Goal: Task Accomplishment & Management: Complete application form

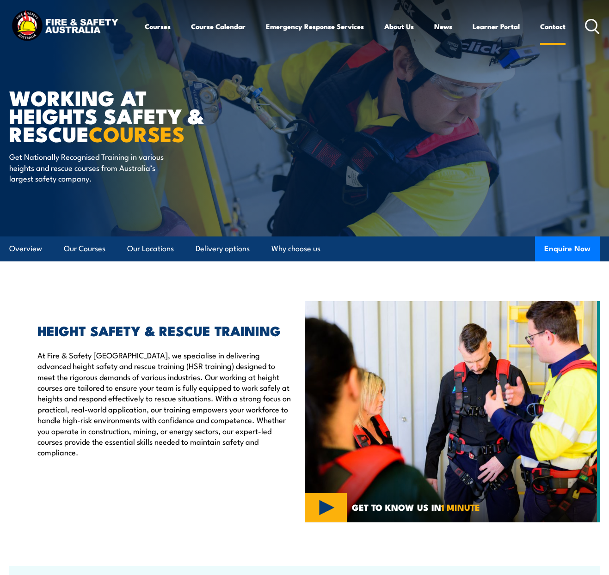
click at [550, 30] on link "Contact" at bounding box center [552, 26] width 25 height 22
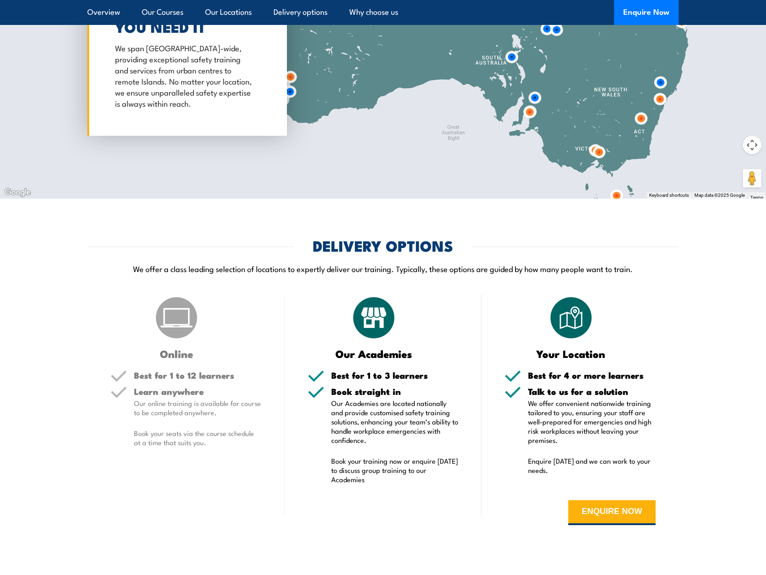
scroll to position [1710, 0]
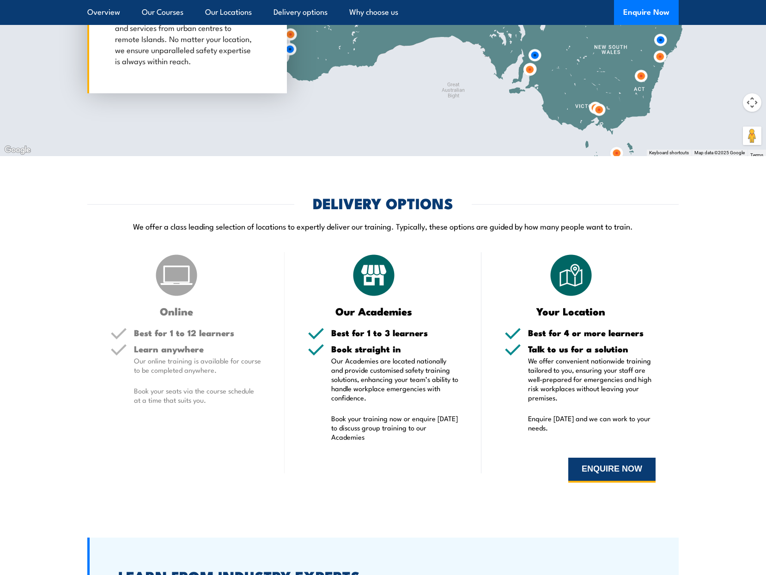
click at [577, 458] on button "ENQUIRE NOW" at bounding box center [611, 470] width 87 height 25
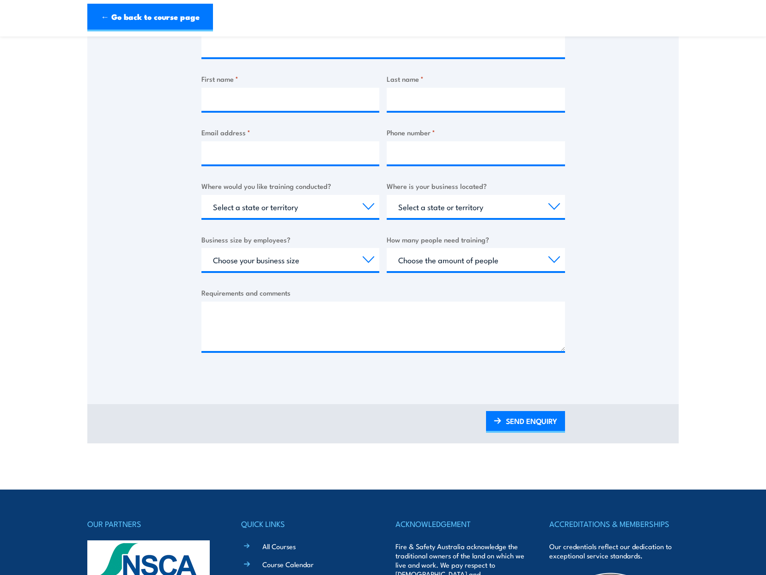
scroll to position [92, 0]
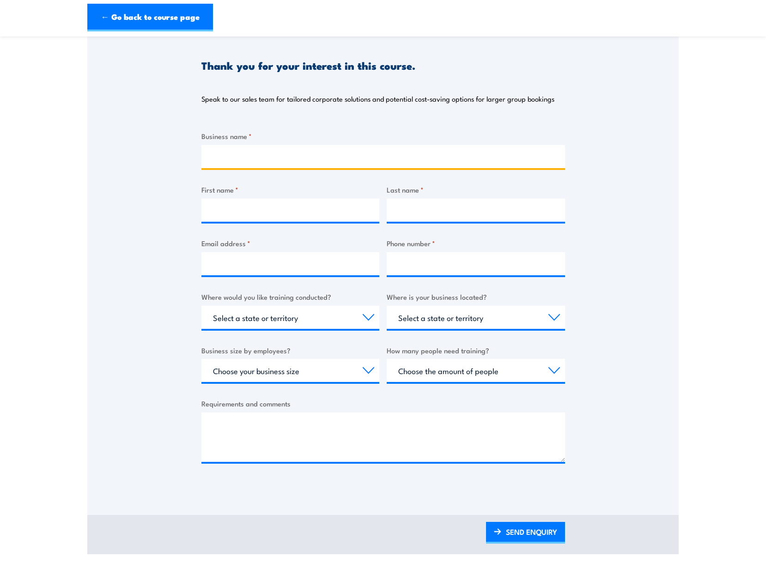
click at [273, 147] on input "Business name *" at bounding box center [384, 156] width 364 height 23
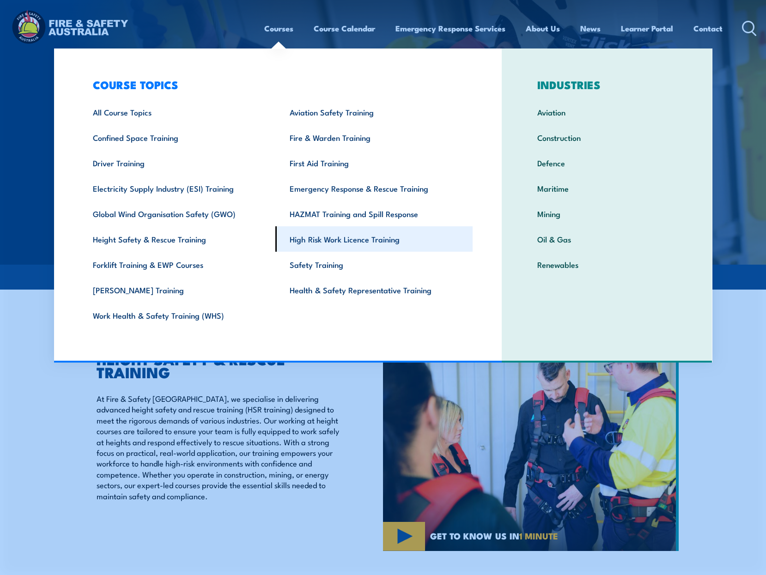
click at [318, 241] on link "High Risk Work Licence Training" at bounding box center [373, 238] width 197 height 25
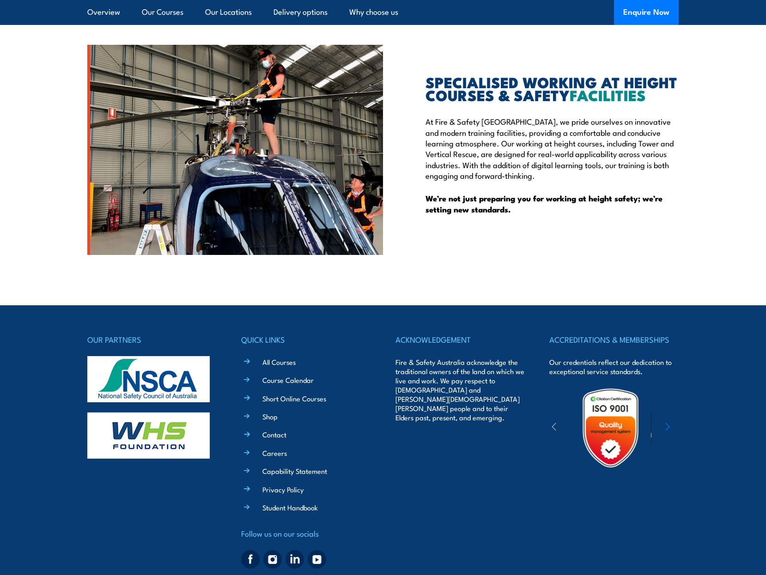
scroll to position [2424, 0]
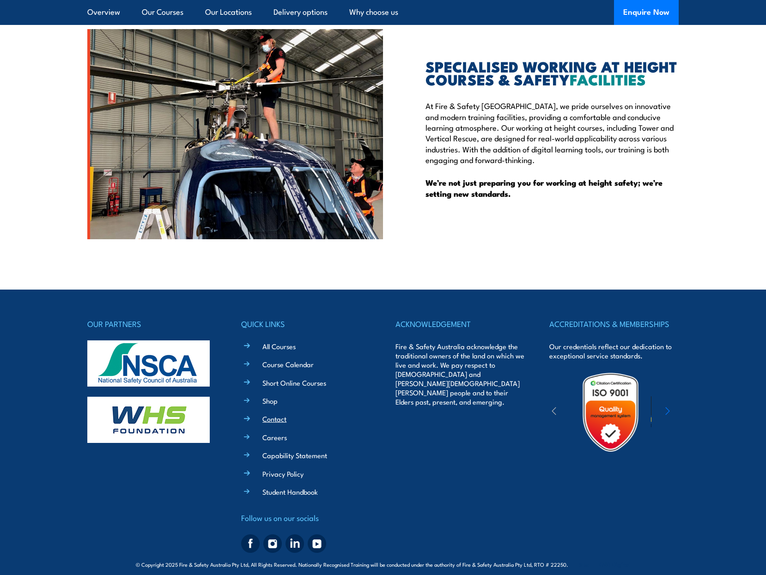
click at [278, 414] on link "Contact" at bounding box center [275, 419] width 24 height 10
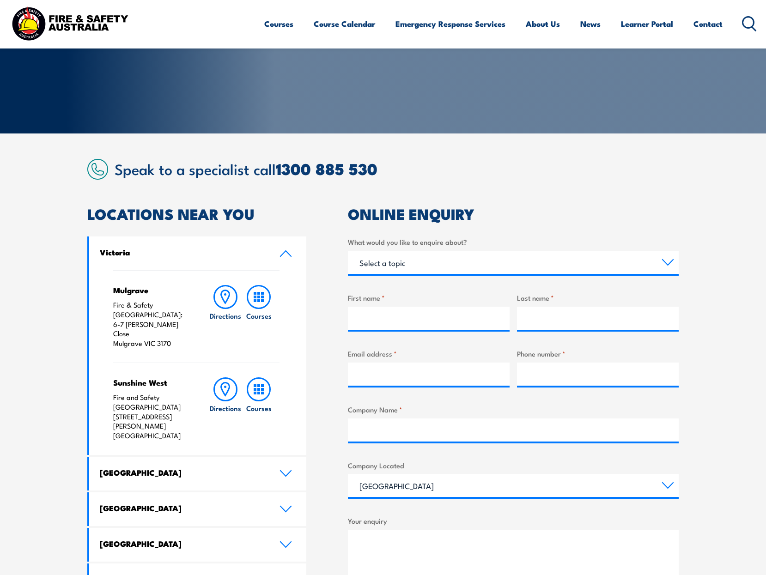
scroll to position [185, 0]
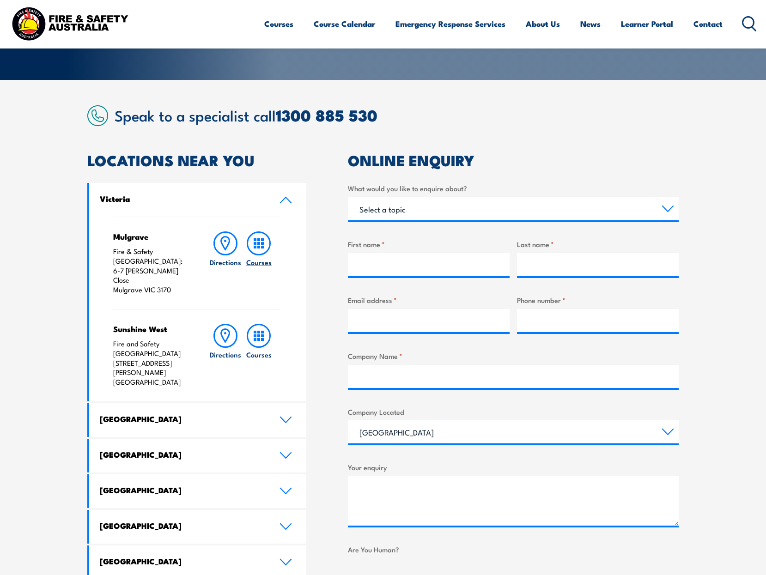
click at [258, 249] on icon at bounding box center [259, 244] width 24 height 24
drag, startPoint x: 144, startPoint y: 274, endPoint x: 113, endPoint y: 272, distance: 31.1
click at [113, 272] on p "Fire & Safety Australia: 6-7 Hartnett Close Mulgrave VIC 3170" at bounding box center [151, 271] width 77 height 48
copy p "Mulgrave"
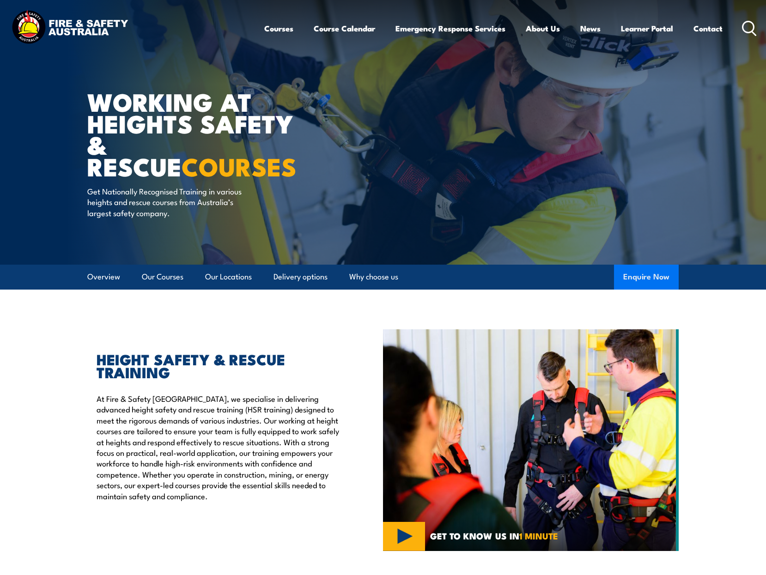
click at [657, 276] on button "Enquire Now" at bounding box center [646, 277] width 65 height 25
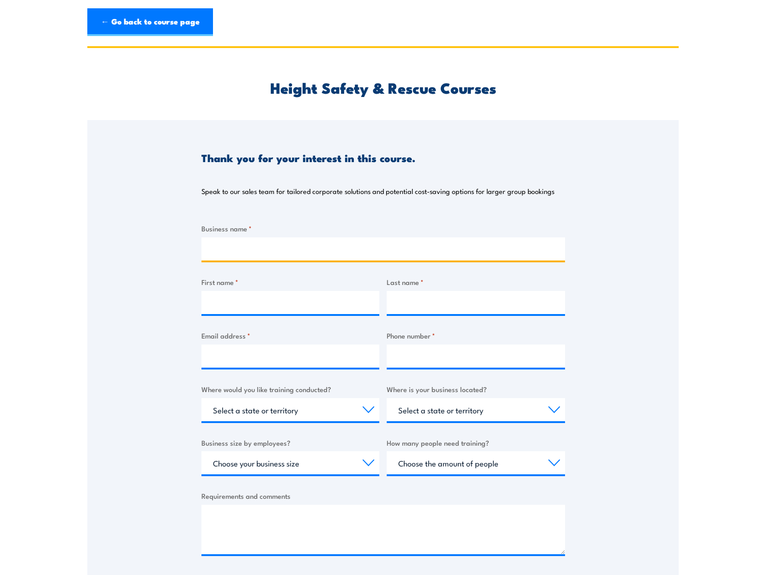
click at [363, 256] on input "Business name *" at bounding box center [384, 249] width 364 height 23
click at [363, 256] on input "AustSys" at bounding box center [384, 249] width 364 height 23
type input "AustSys Technologies Pty Ltd"
type input "L"
type input "Aravinda"
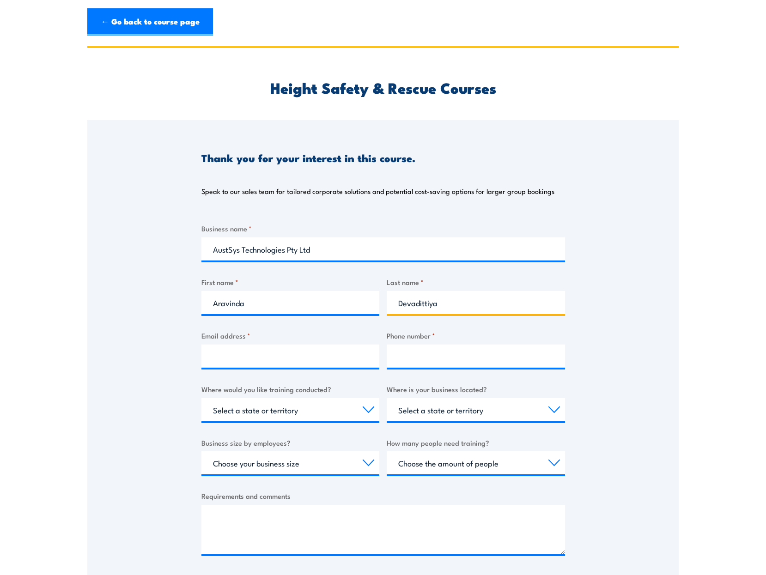
type input "Devadittiya"
type input "[EMAIL_ADDRESS][DOMAIN_NAME]"
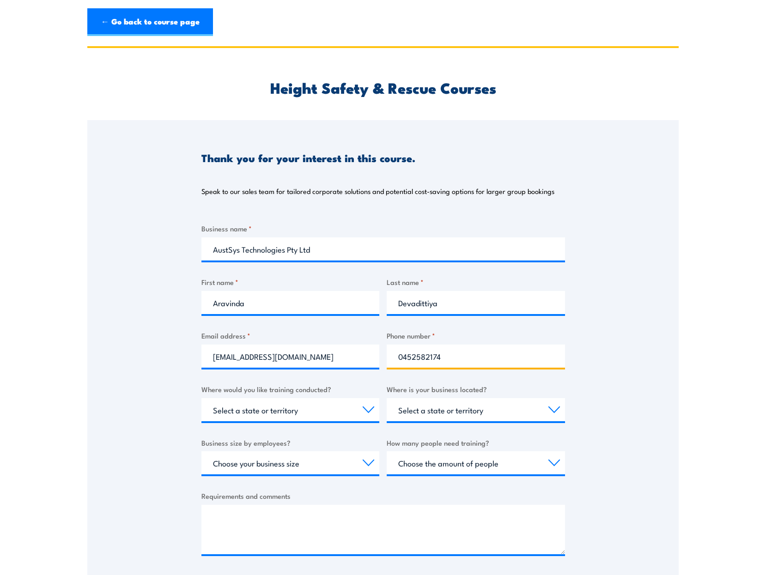
type input "0452582174"
click at [356, 408] on select "Select a state or territory Nationally - multiple locations [GEOGRAPHIC_DATA] […" at bounding box center [291, 409] width 178 height 23
select select "VIC"
click at [202, 398] on select "Select a state or territory Nationally - multiple locations [GEOGRAPHIC_DATA] […" at bounding box center [291, 409] width 178 height 23
click at [447, 412] on select "Select a state or territory [GEOGRAPHIC_DATA] [GEOGRAPHIC_DATA] [GEOGRAPHIC_DAT…" at bounding box center [476, 409] width 178 height 23
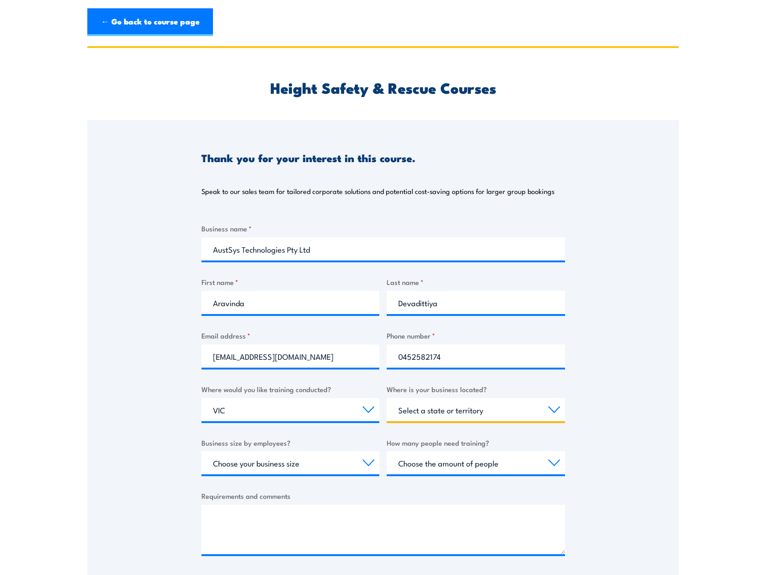
select select "VIC"
click at [387, 398] on select "Select a state or territory [GEOGRAPHIC_DATA] [GEOGRAPHIC_DATA] [GEOGRAPHIC_DAT…" at bounding box center [476, 409] width 178 height 23
click at [362, 464] on select "Choose your business size 1 to 19 20 to 199 200+" at bounding box center [291, 463] width 178 height 23
select select "1 to 19"
click at [202, 452] on select "Choose your business size 1 to 19 20 to 199 200+" at bounding box center [291, 463] width 178 height 23
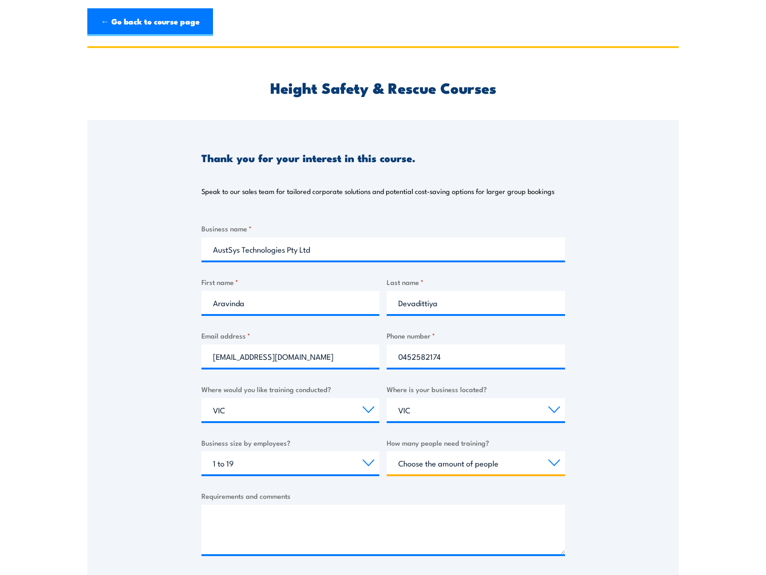
click at [435, 468] on select "Choose the amount of people 1 to 4 5 to 19 20+" at bounding box center [476, 463] width 178 height 23
select select "1 to 4"
click at [387, 452] on select "Choose the amount of people 1 to 4 5 to 19 20+" at bounding box center [476, 463] width 178 height 23
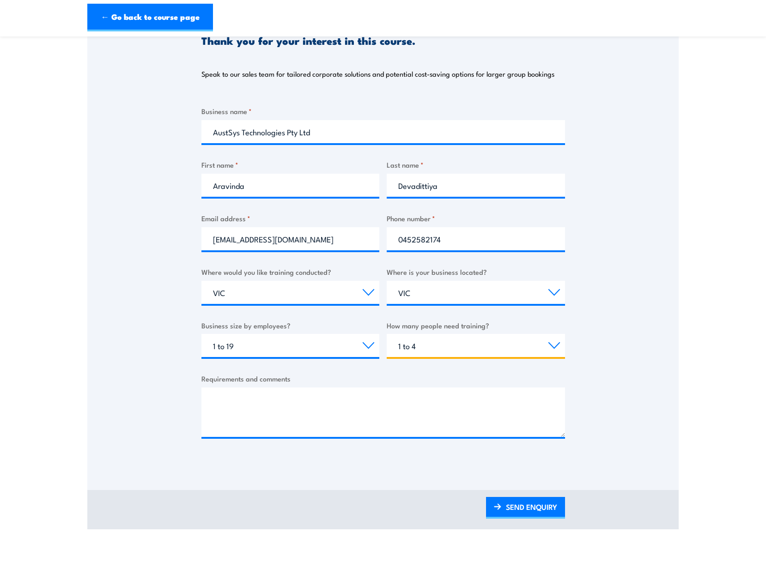
scroll to position [231, 0]
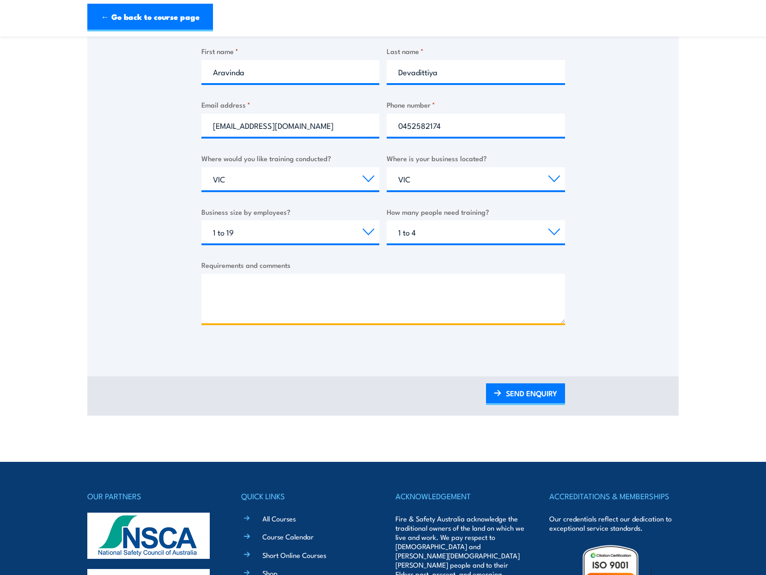
click at [450, 290] on textarea "Requirements and comments" at bounding box center [384, 298] width 364 height 49
paste textarea "o RIIWHS204E Work Safely at Heights"
click at [378, 288] on textarea "Please email a formal quote for conducting o RIIWHS204E Work Safely at Heights" at bounding box center [384, 298] width 364 height 49
click at [512, 293] on textarea "Please email a formal quote for conducting "RIIWHS204E Work Safely at Heights" at bounding box center [384, 298] width 364 height 49
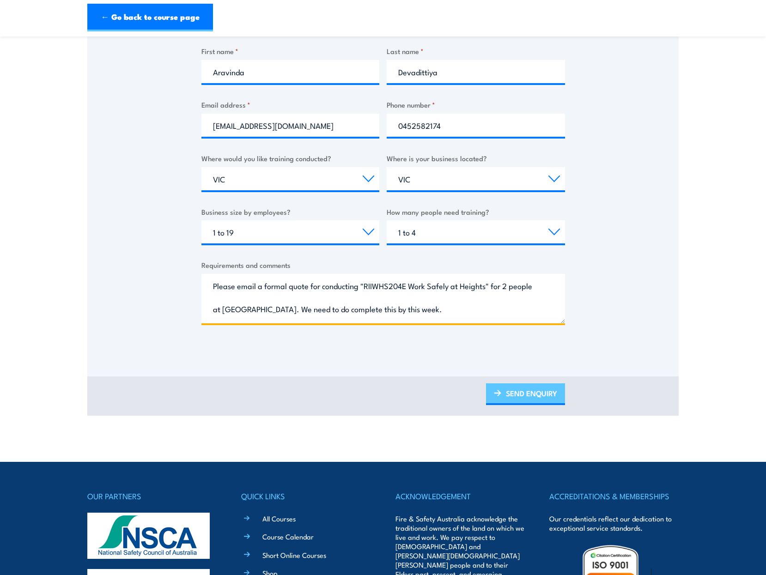
type textarea "Please email a formal quote for conducting "RIIWHS204E Work Safely at Heights" …"
click at [534, 391] on link "SEND ENQUIRY" at bounding box center [525, 395] width 79 height 22
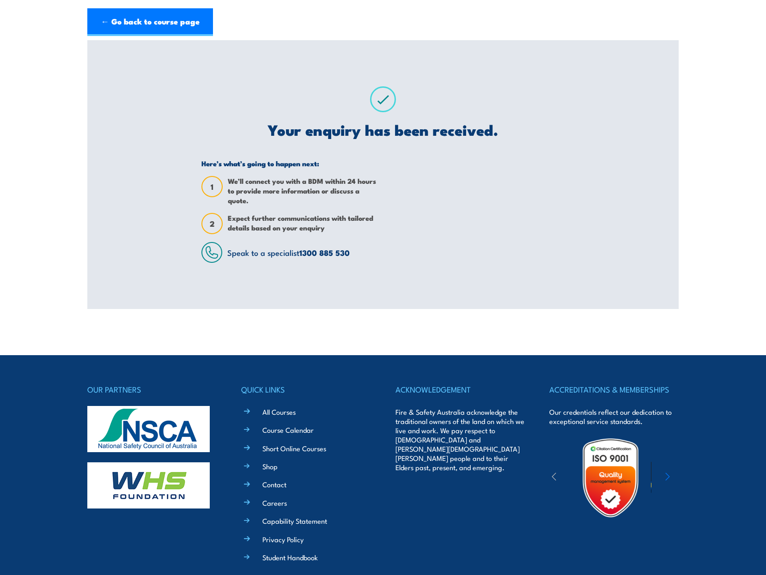
scroll to position [0, 0]
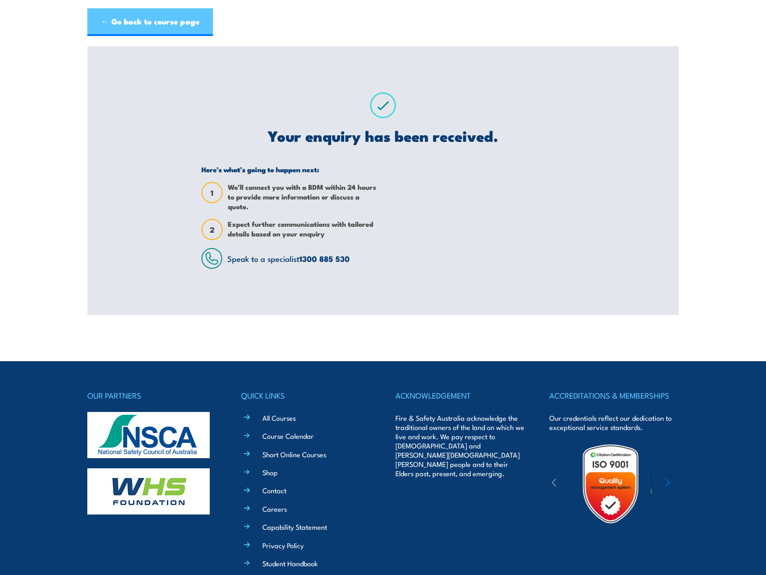
click at [147, 21] on link "← Go back to course page" at bounding box center [150, 22] width 126 height 28
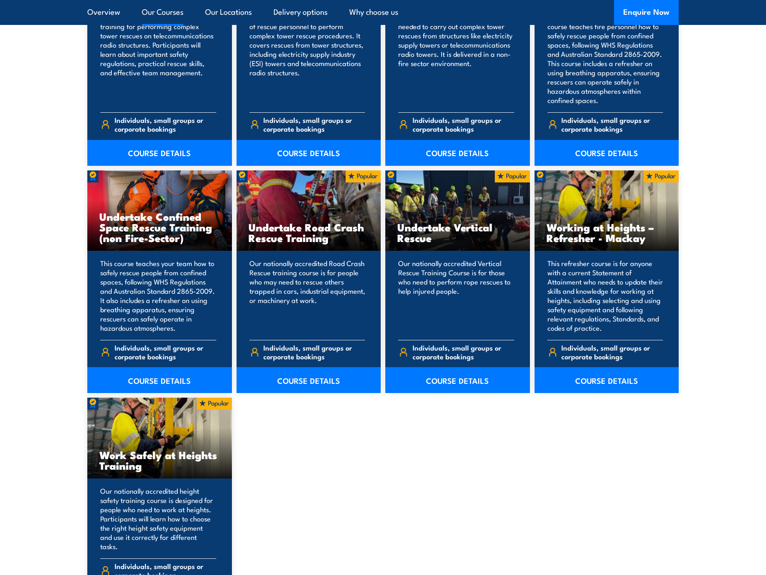
scroll to position [853, 0]
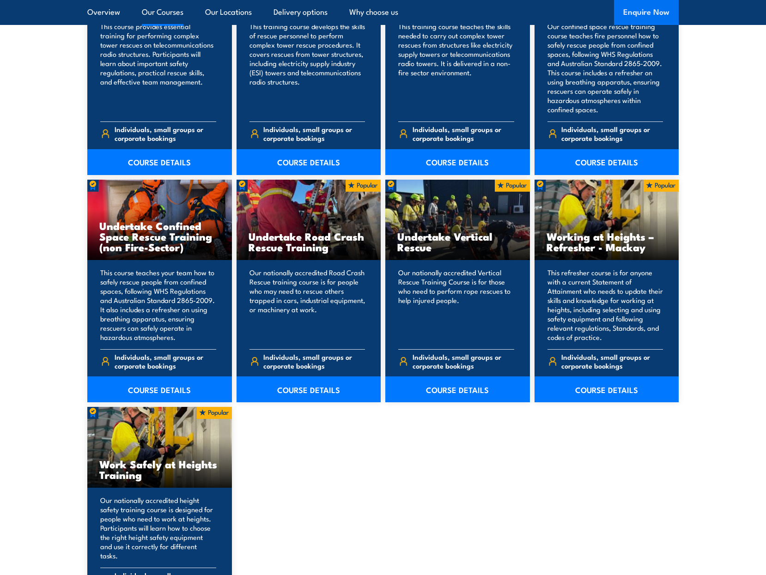
click at [648, 12] on button "Enquire Now" at bounding box center [646, 12] width 65 height 25
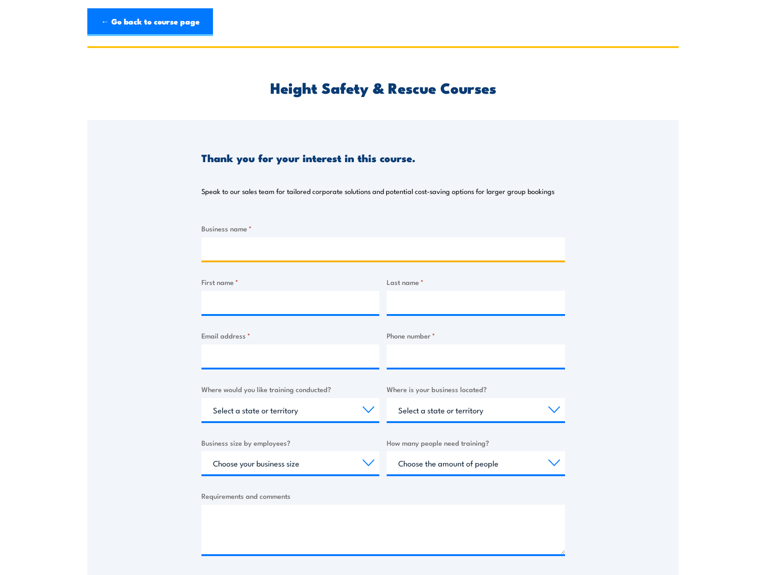
click at [324, 253] on input "Business name *" at bounding box center [384, 249] width 364 height 23
type input "AustSys Technologies Pty Ltd"
type input "Aravinda"
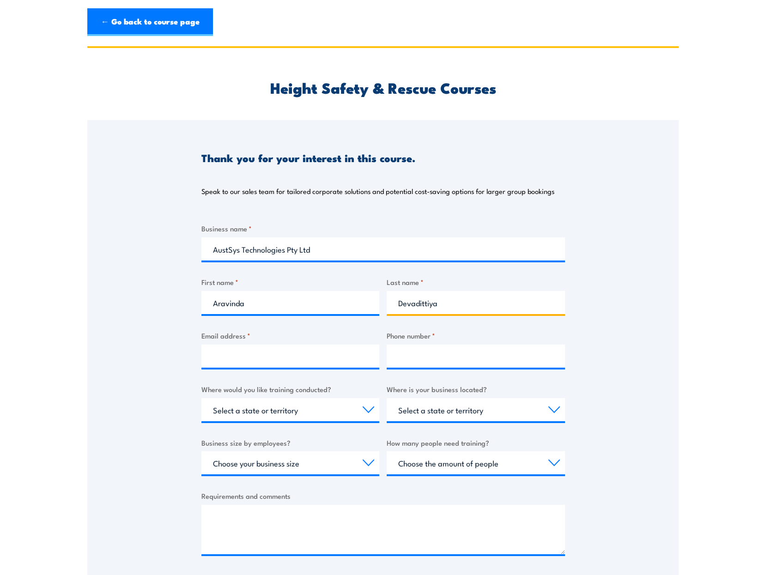
type input "Devadittiya"
type input "[EMAIL_ADDRESS][DOMAIN_NAME]"
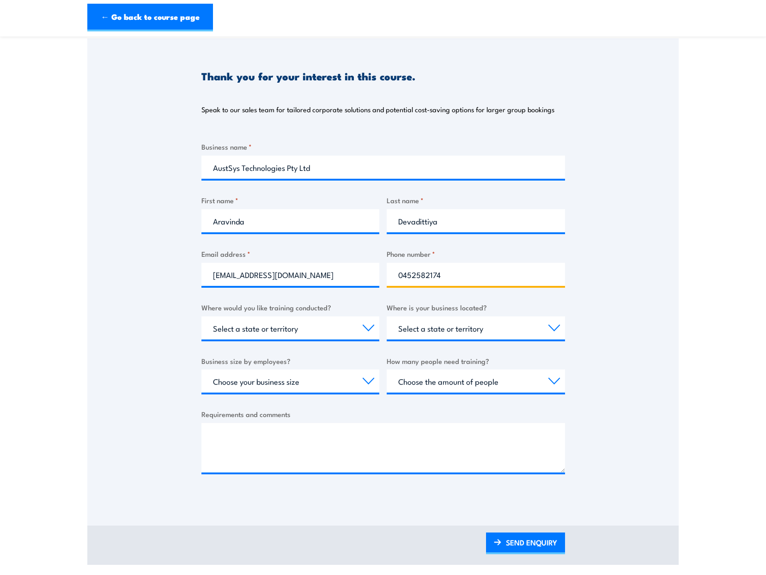
scroll to position [92, 0]
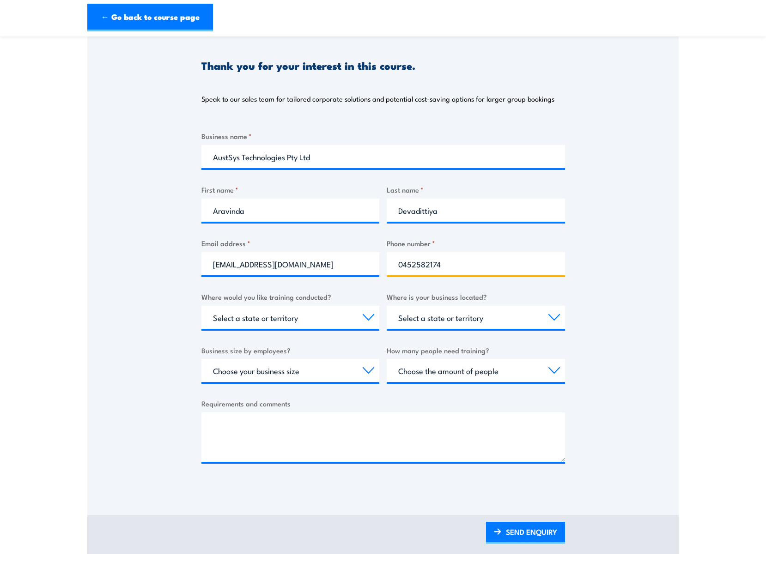
type input "0452582174"
click at [366, 316] on select "Select a state or territory Nationally - multiple locations [GEOGRAPHIC_DATA] […" at bounding box center [291, 317] width 178 height 23
select select "VIC"
click at [202, 306] on select "Select a state or territory Nationally - multiple locations [GEOGRAPHIC_DATA] […" at bounding box center [291, 317] width 178 height 23
click at [434, 320] on select "Select a state or territory [GEOGRAPHIC_DATA] [GEOGRAPHIC_DATA] [GEOGRAPHIC_DAT…" at bounding box center [476, 317] width 178 height 23
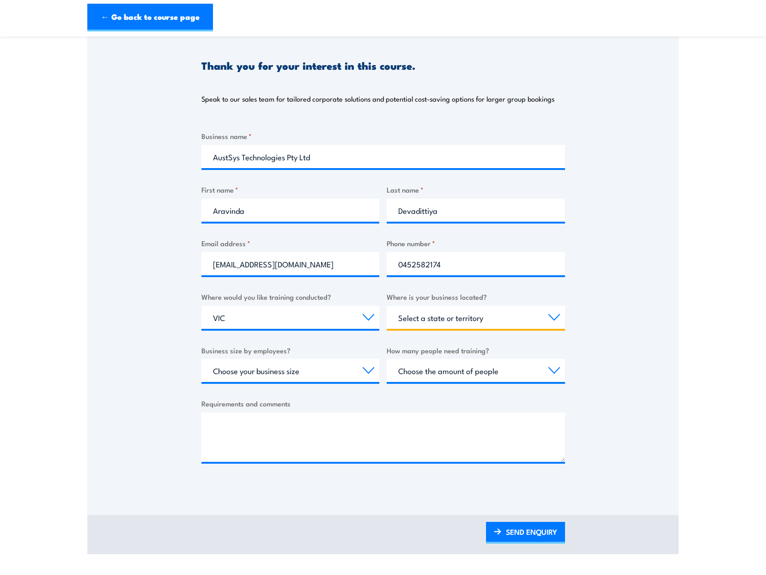
select select "VIC"
click at [387, 306] on select "Select a state or territory [GEOGRAPHIC_DATA] [GEOGRAPHIC_DATA] [GEOGRAPHIC_DAT…" at bounding box center [476, 317] width 178 height 23
click at [327, 369] on select "Choose your business size 1 to 19 20 to 199 200+" at bounding box center [291, 370] width 178 height 23
select select "1 to 19"
click at [202, 359] on select "Choose your business size 1 to 19 20 to 199 200+" at bounding box center [291, 370] width 178 height 23
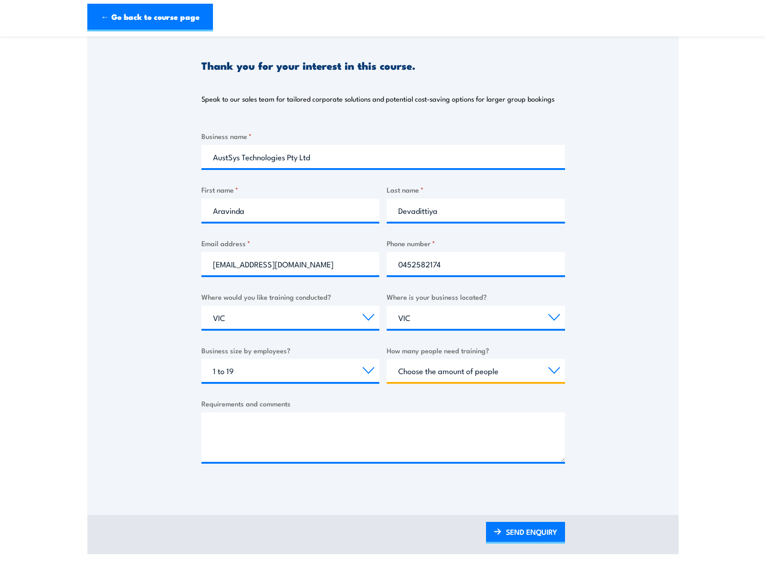
click at [471, 370] on select "Choose the amount of people 1 to 4 5 to 19 20+" at bounding box center [476, 370] width 178 height 23
select select "1 to 4"
click at [387, 359] on select "Choose the amount of people 1 to 4 5 to 19 20+" at bounding box center [476, 370] width 178 height 23
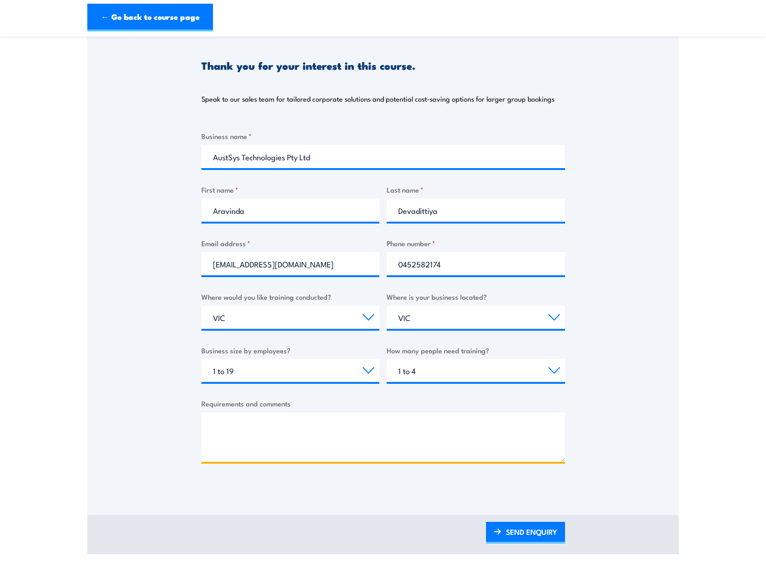
click at [361, 421] on textarea "Requirements and comments" at bounding box center [384, 437] width 364 height 49
click at [443, 427] on textarea "Please send us a quote for conducting" at bounding box center [384, 437] width 364 height 49
paste textarea "o HRWL-WP High Risk Work Licence - WP (Work Platform)"
click at [363, 427] on textarea "Please send us a quote for conducting o HRWL-WP High Risk Work Licence - WP (Wo…" at bounding box center [384, 437] width 364 height 49
click at [537, 426] on textarea "Please send us a quote for conducting "HRWL-WP High Risk Work Licence - WP (Wor…" at bounding box center [384, 437] width 364 height 49
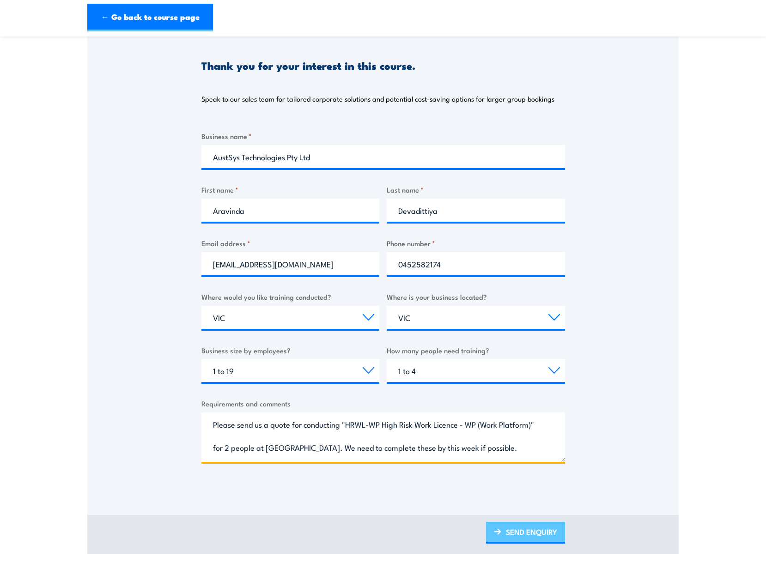
type textarea "Please send us a quote for conducting "HRWL-WP High Risk Work Licence - WP (Wor…"
click at [515, 532] on link "SEND ENQUIRY" at bounding box center [525, 533] width 79 height 22
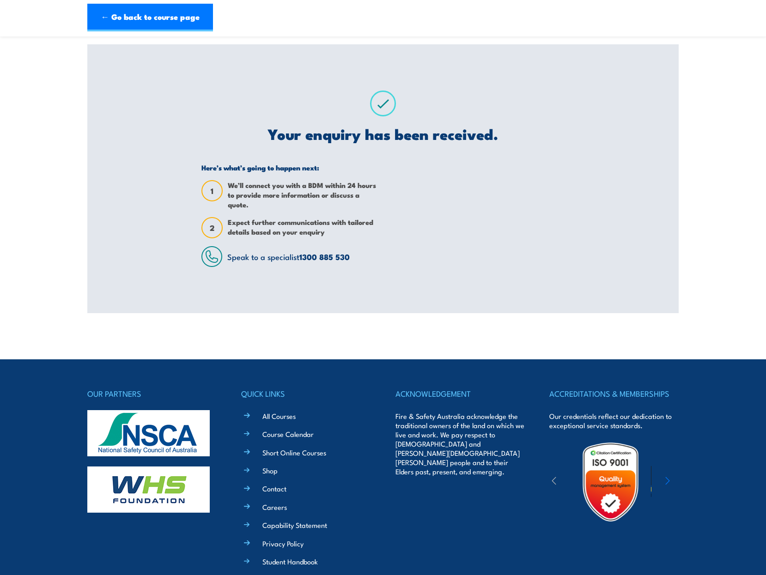
scroll to position [0, 0]
